Goal: Information Seeking & Learning: Find specific fact

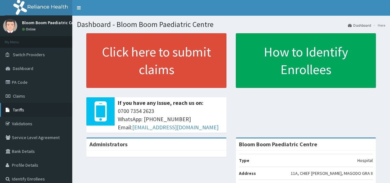
click at [25, 110] on link "Tariffs" at bounding box center [36, 110] width 72 height 14
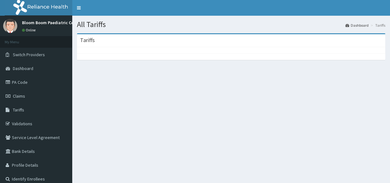
click at [204, 153] on div "All Tariffs Dashboard Tariffs [GEOGRAPHIC_DATA]" at bounding box center [231, 107] width 318 height 183
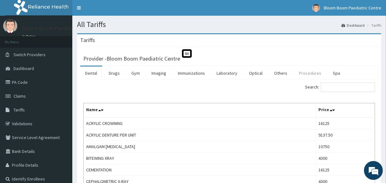
click at [299, 74] on link "Procedures" at bounding box center [310, 73] width 32 height 13
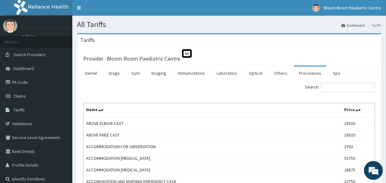
click at [311, 73] on link "Procedures" at bounding box center [310, 73] width 32 height 13
click at [314, 69] on link "Procedures" at bounding box center [310, 73] width 32 height 13
click at [337, 88] on input "Search:" at bounding box center [348, 87] width 54 height 9
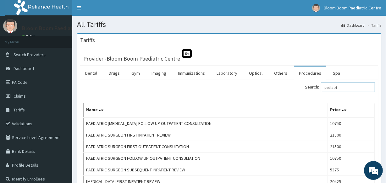
click at [364, 86] on input "pediatri" at bounding box center [348, 87] width 54 height 9
type input "p"
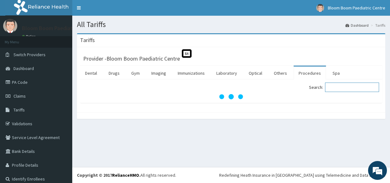
type input "g"
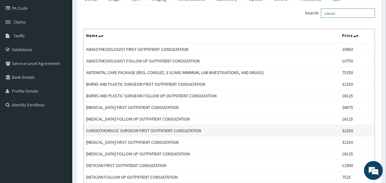
scroll to position [73, 0]
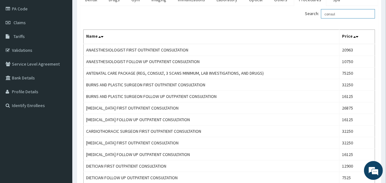
click at [347, 12] on input "consul" at bounding box center [348, 13] width 54 height 9
type input "c"
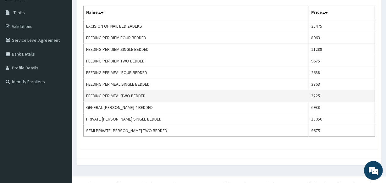
scroll to position [106, 0]
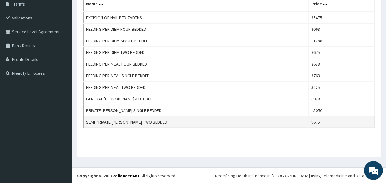
type input "bed"
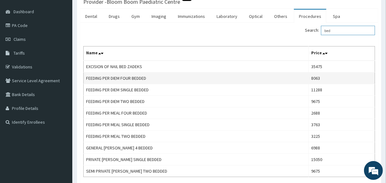
scroll to position [0, 0]
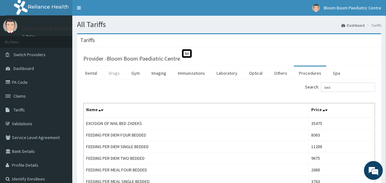
click at [115, 74] on link "Drugs" at bounding box center [114, 73] width 21 height 13
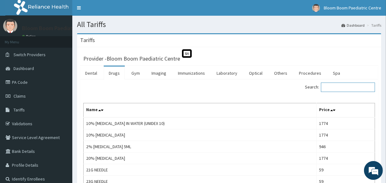
click at [348, 89] on input "Search:" at bounding box center [348, 87] width 54 height 9
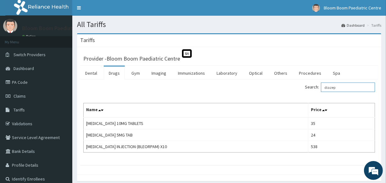
click at [345, 84] on input "diazep" at bounding box center [348, 87] width 54 height 9
type input "d"
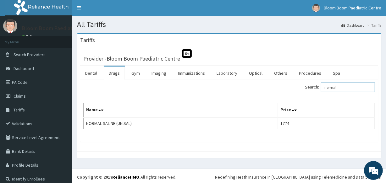
click at [339, 87] on input "normal" at bounding box center [348, 87] width 54 height 9
type input "n"
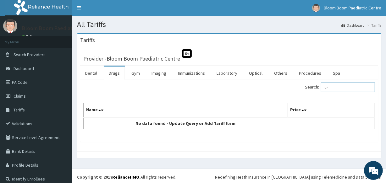
type input "d"
type input "i"
type input "g"
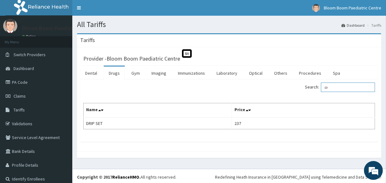
type input "d"
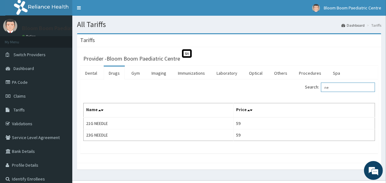
type input "n"
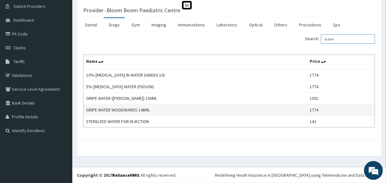
scroll to position [48, 0]
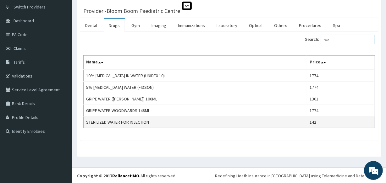
type input "w"
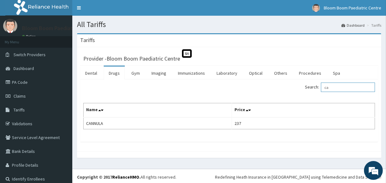
type input "c"
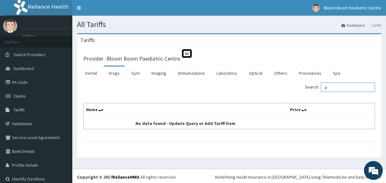
type input "g"
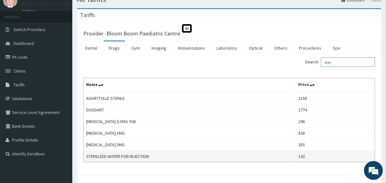
scroll to position [25, 0]
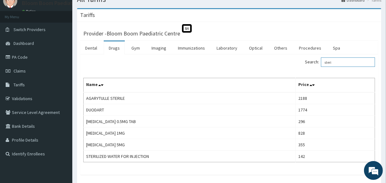
click at [341, 63] on input "steri" at bounding box center [348, 61] width 54 height 9
type input "s"
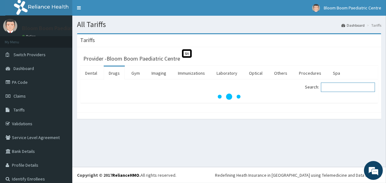
scroll to position [0, 0]
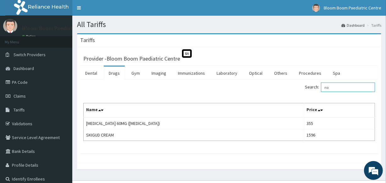
type input "n"
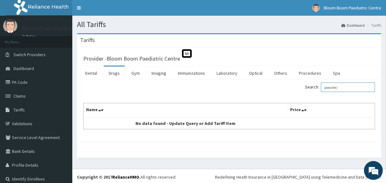
type input "powder/"
